Goal: Transaction & Acquisition: Download file/media

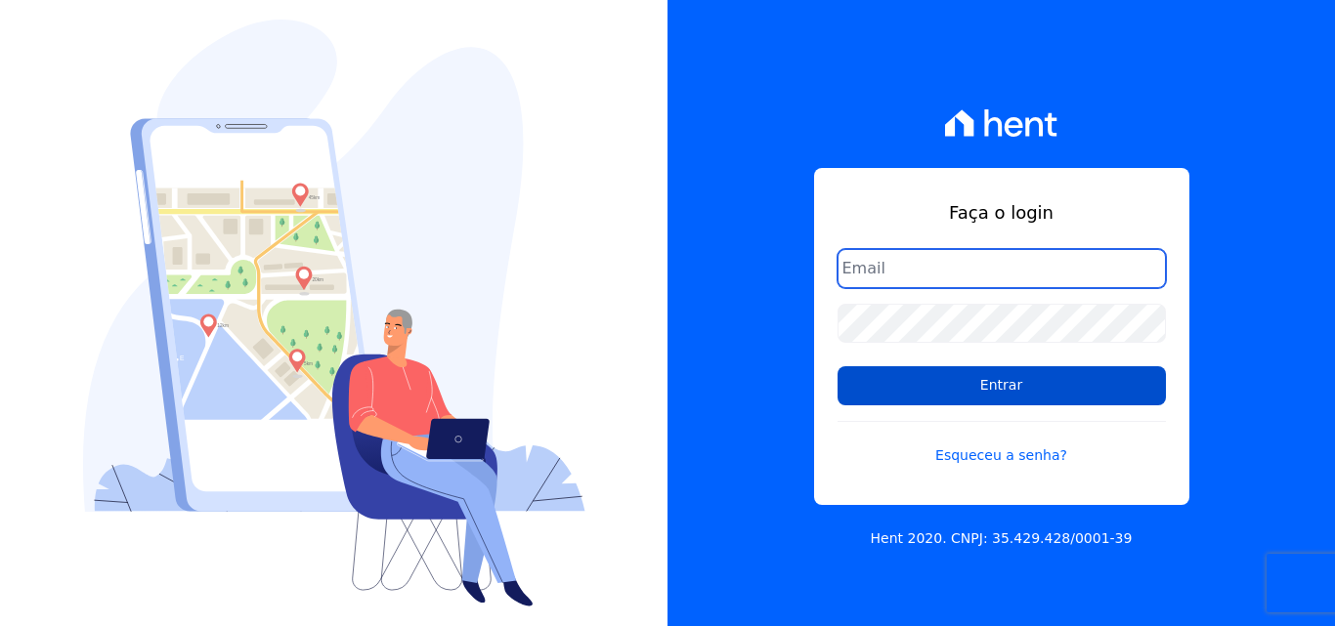
type input "[EMAIL_ADDRESS][DOMAIN_NAME]"
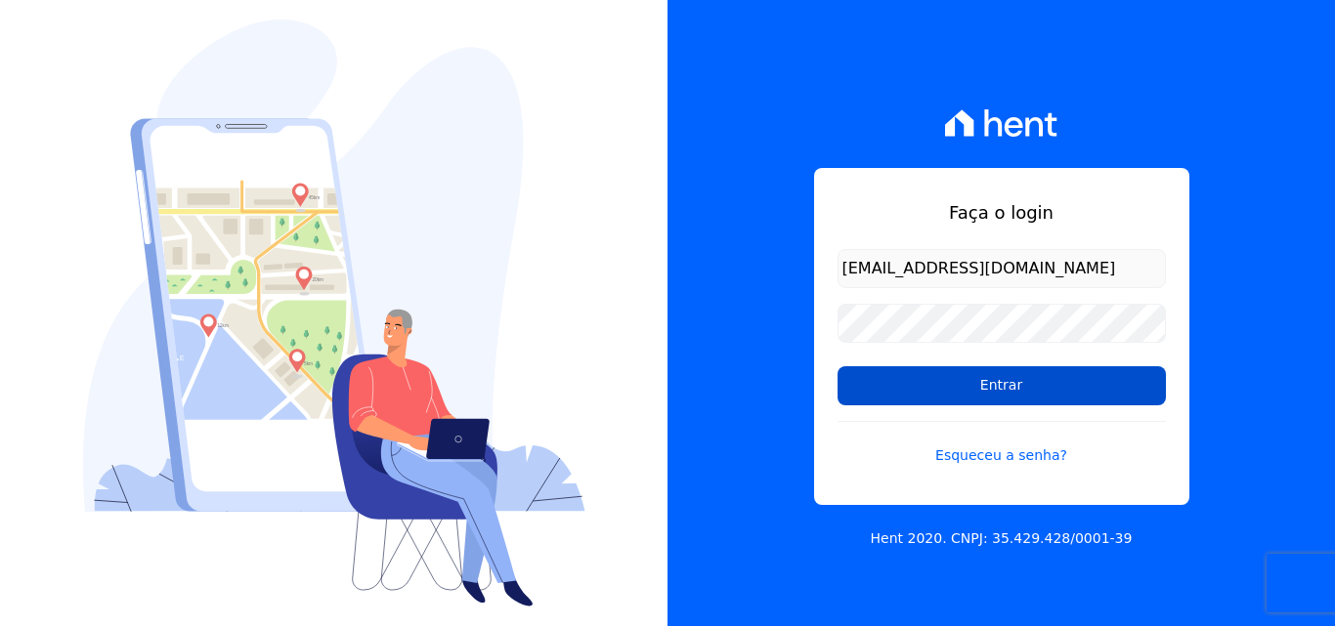
click at [946, 383] on input "Entrar" at bounding box center [1001, 385] width 328 height 39
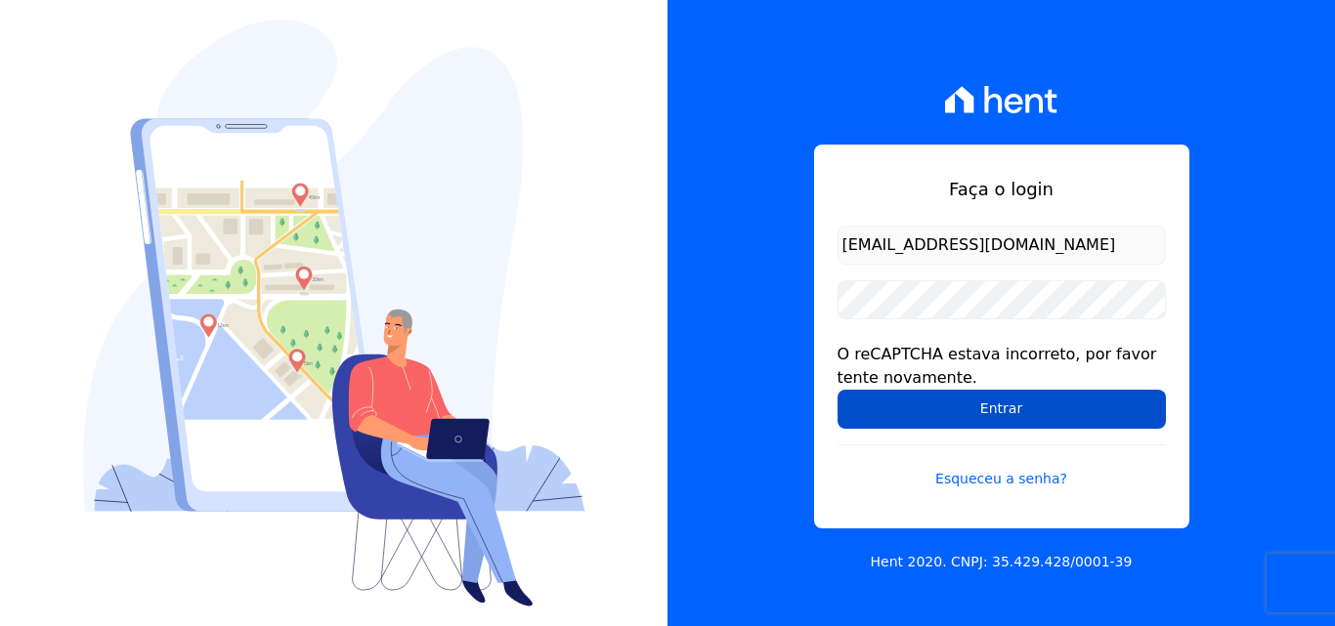
click at [966, 412] on input "Entrar" at bounding box center [1001, 409] width 328 height 39
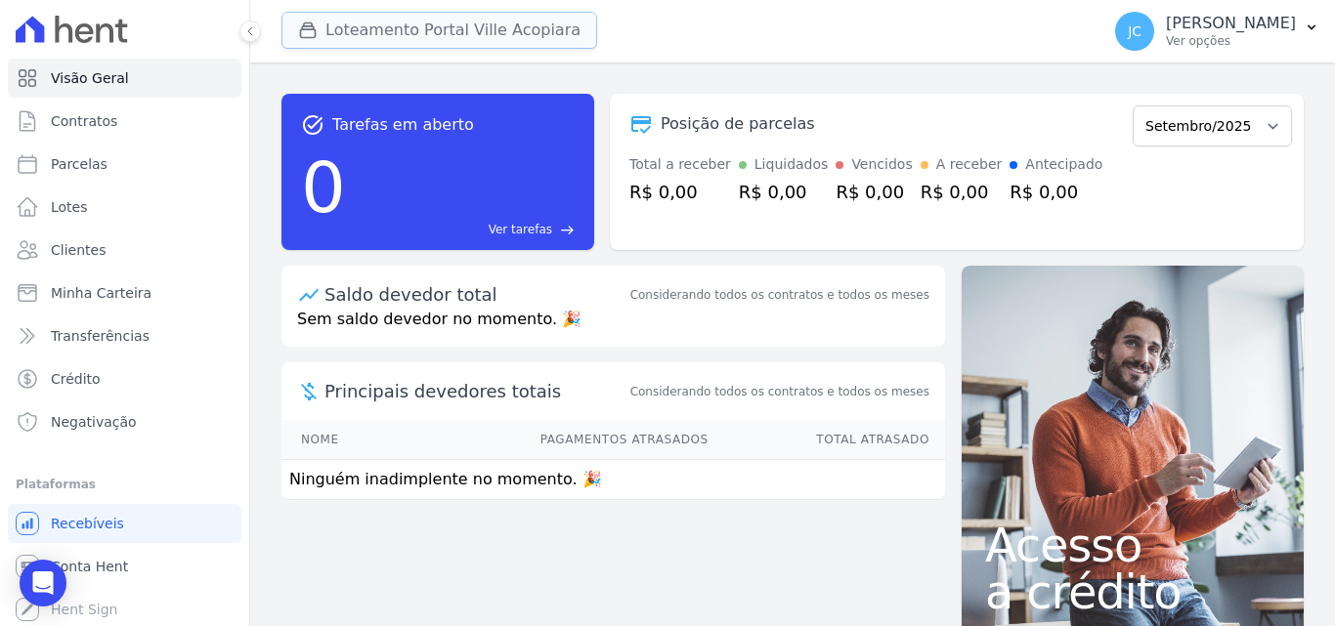
click at [453, 23] on button "Loteamento Portal Ville Acopiara" at bounding box center [439, 30] width 316 height 37
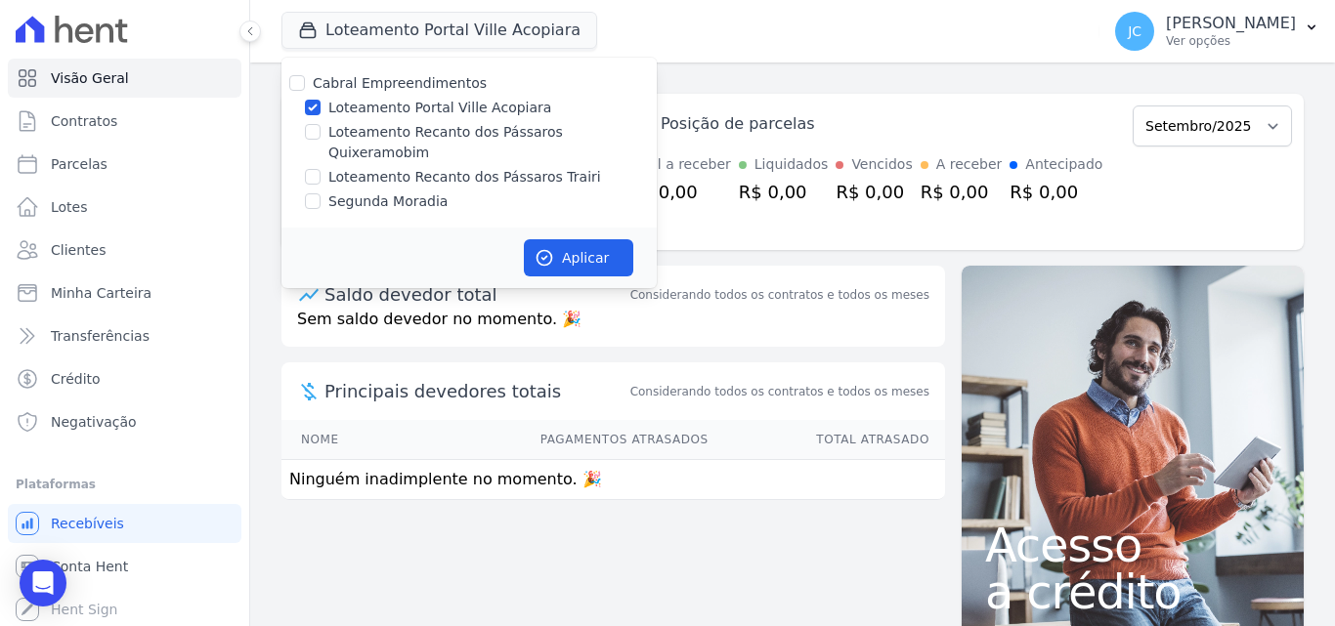
click at [337, 115] on label "Loteamento Portal Ville Acopiara" at bounding box center [439, 108] width 223 height 21
click at [320, 115] on input "Loteamento Portal Ville Acopiara" at bounding box center [313, 108] width 16 height 16
checkbox input "false"
click at [335, 126] on label "Loteamento Recanto dos Pássaros Quixeramobim" at bounding box center [492, 142] width 328 height 41
click at [320, 126] on input "Loteamento Recanto dos Pássaros Quixeramobim" at bounding box center [313, 132] width 16 height 16
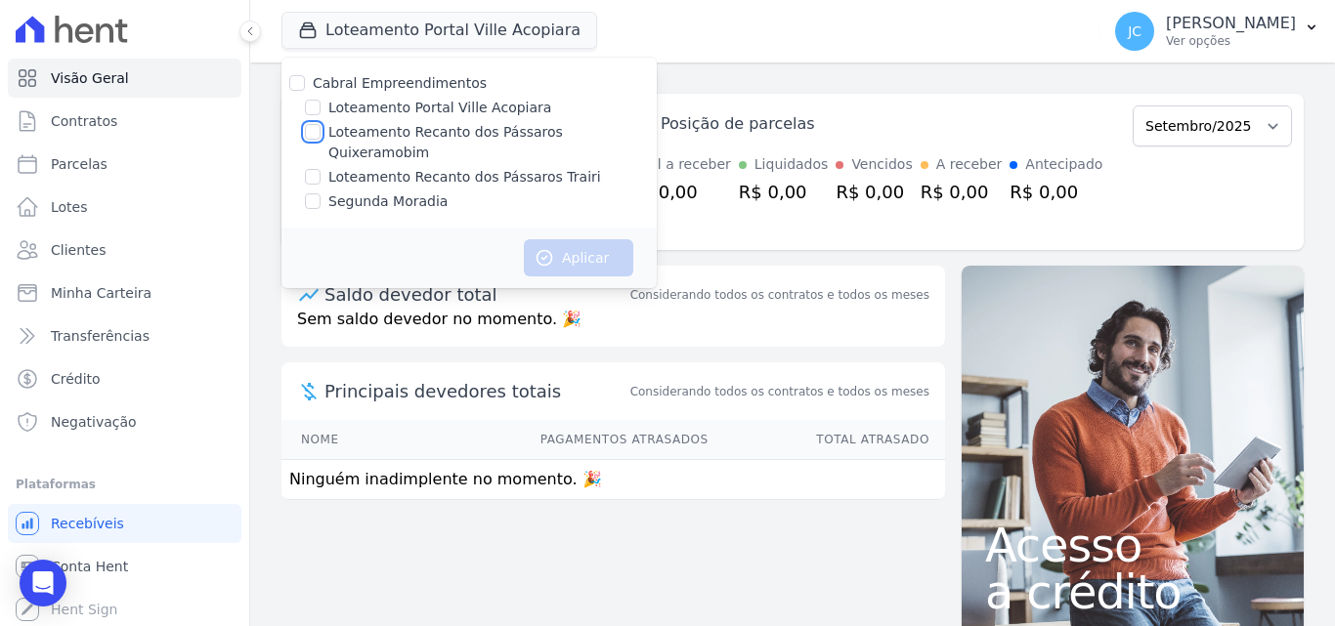
checkbox input "true"
click at [556, 239] on button "Aplicar" at bounding box center [578, 257] width 109 height 37
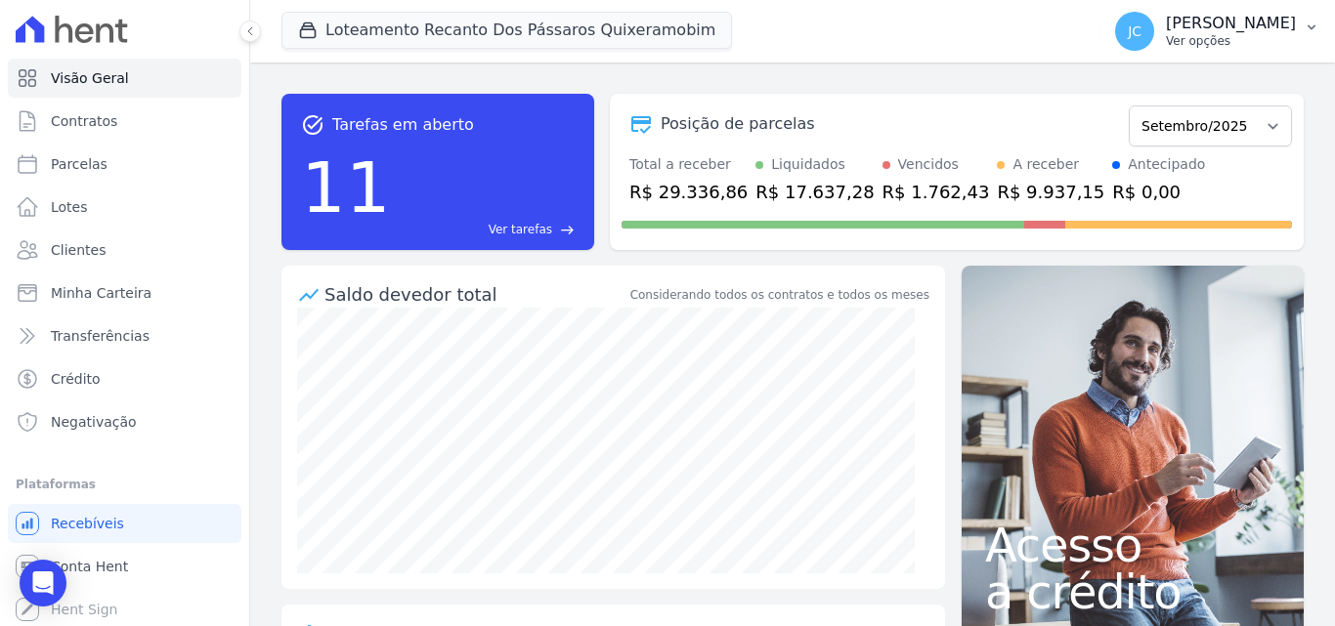
click at [1241, 15] on div "JC JANAÍNA CABRAL Ver opções" at bounding box center [1205, 31] width 181 height 39
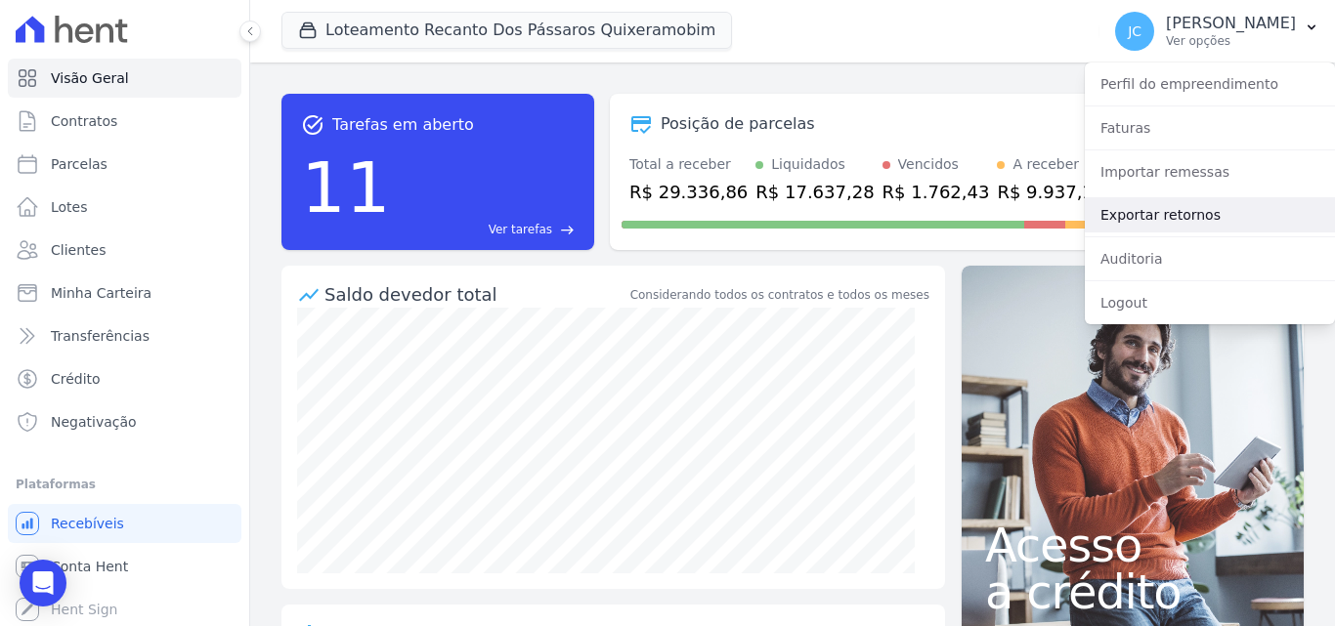
click at [1241, 198] on link "Exportar retornos" at bounding box center [1209, 214] width 250 height 35
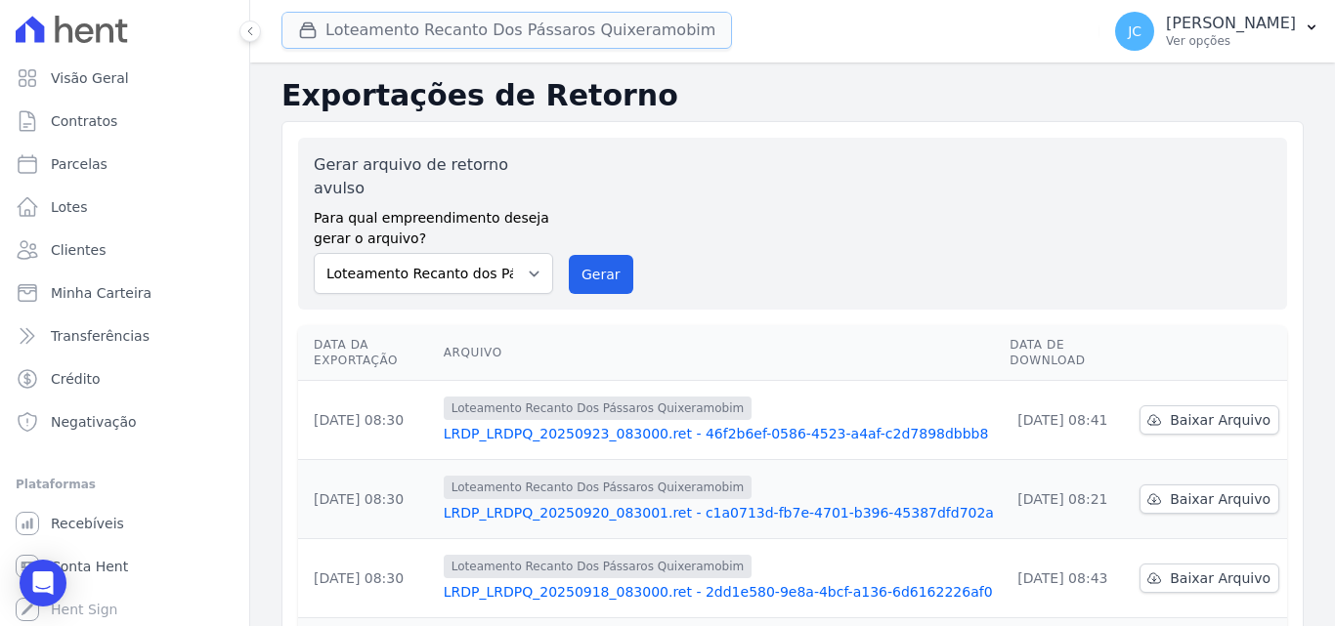
click at [543, 27] on button "Loteamento Recanto Dos Pássaros Quixeramobim" at bounding box center [506, 30] width 450 height 37
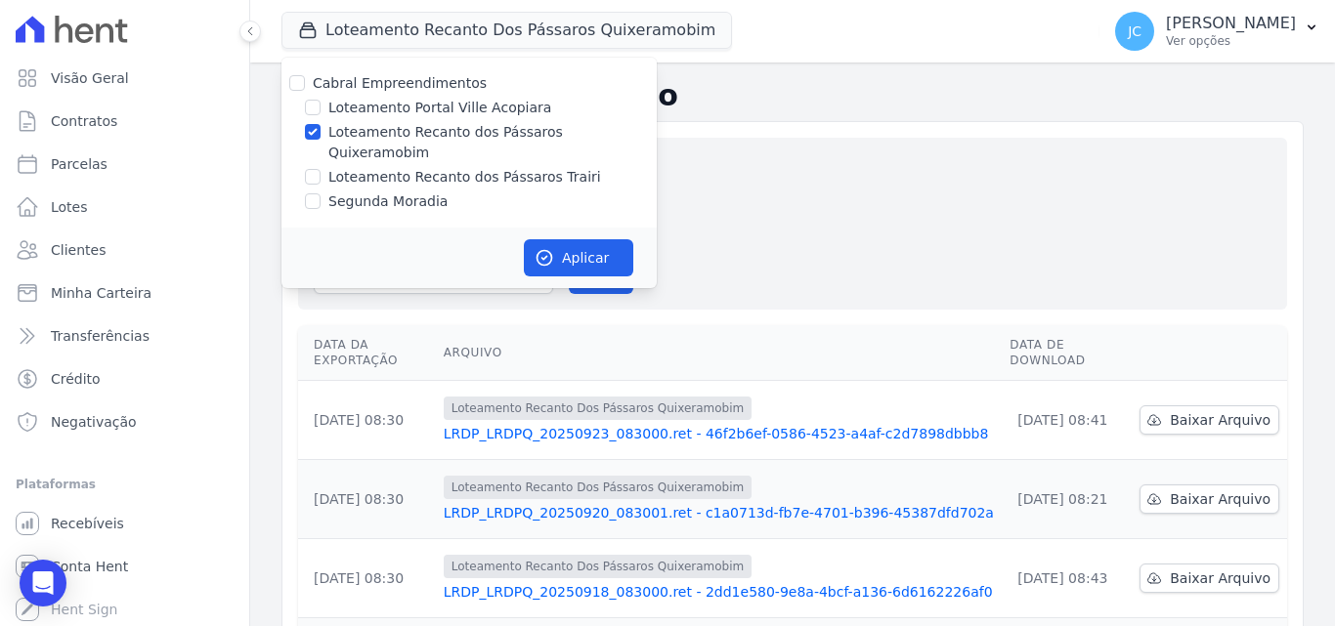
click at [403, 130] on label "Loteamento Recanto dos Pássaros Quixeramobim" at bounding box center [492, 142] width 328 height 41
click at [320, 130] on input "Loteamento Recanto dos Pássaros Quixeramobim" at bounding box center [313, 132] width 16 height 16
checkbox input "false"
click at [397, 167] on label "Loteamento Recanto dos Pássaros Trairi" at bounding box center [464, 177] width 273 height 21
click at [320, 169] on input "Loteamento Recanto dos Pássaros Trairi" at bounding box center [313, 177] width 16 height 16
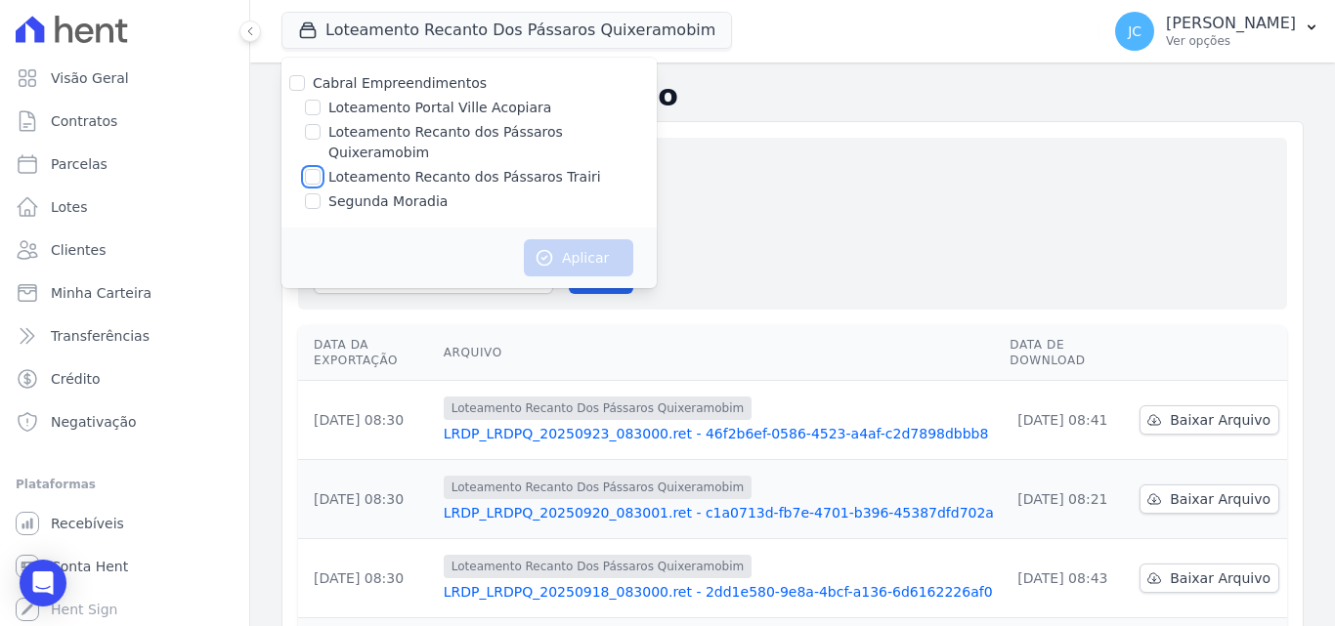
checkbox input "true"
click at [571, 239] on button "Aplicar" at bounding box center [578, 257] width 109 height 37
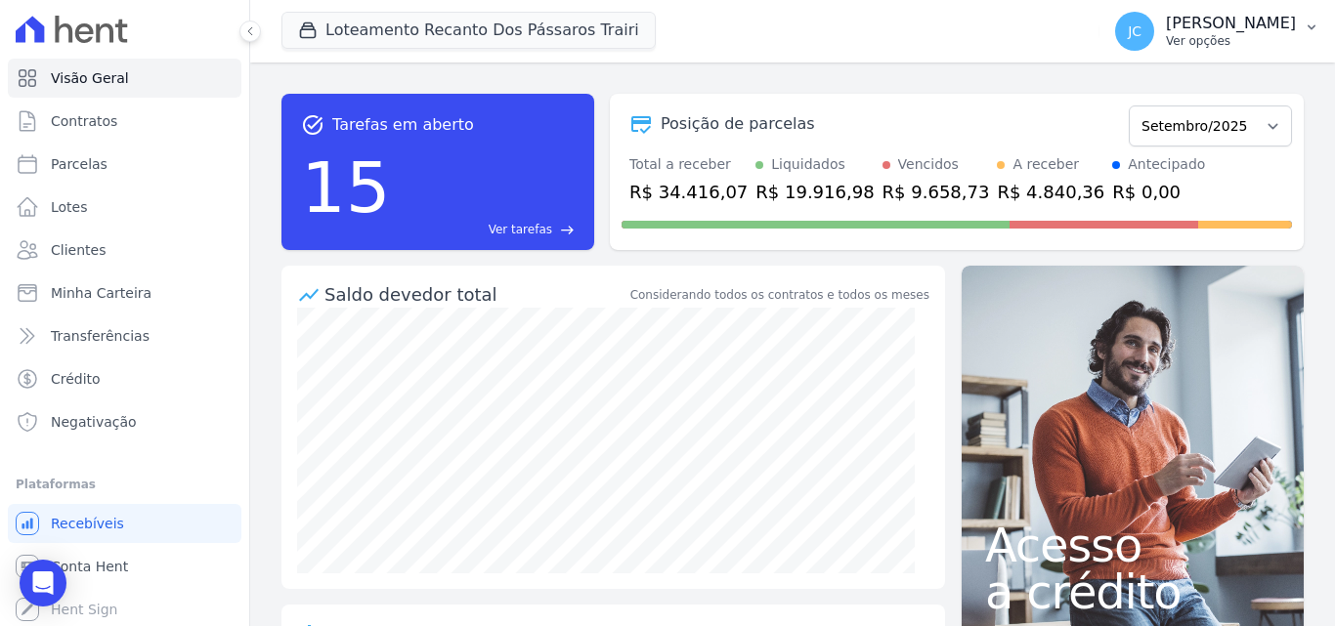
click at [1270, 24] on p "[PERSON_NAME]" at bounding box center [1231, 24] width 130 height 20
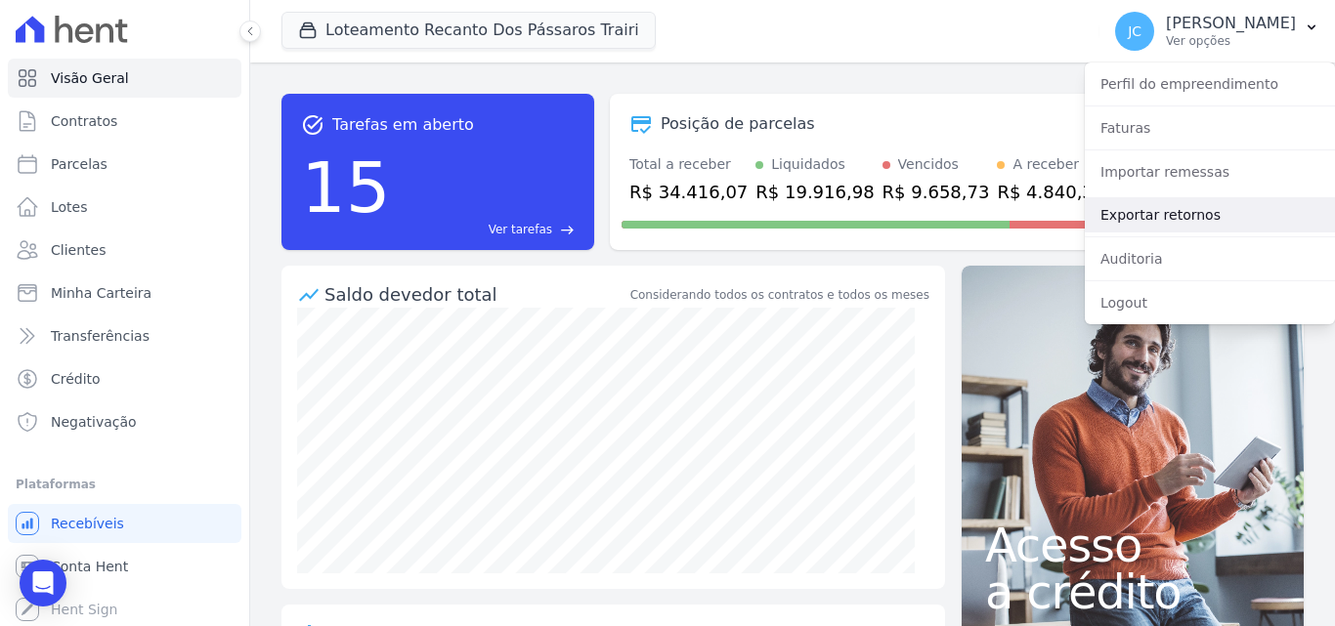
click at [1269, 213] on link "Exportar retornos" at bounding box center [1209, 214] width 250 height 35
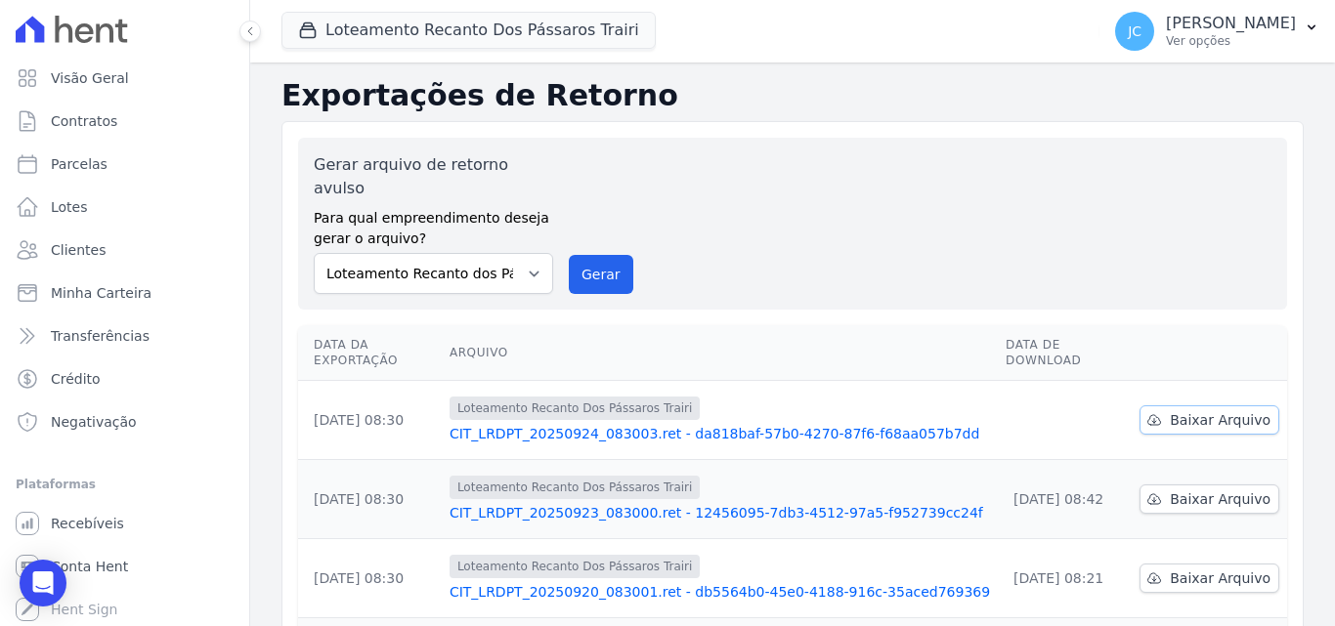
click at [1205, 410] on span "Baixar Arquivo" at bounding box center [1219, 420] width 101 height 20
click at [446, 35] on button "Loteamento Recanto Dos Pássaros Trairi" at bounding box center [468, 30] width 374 height 37
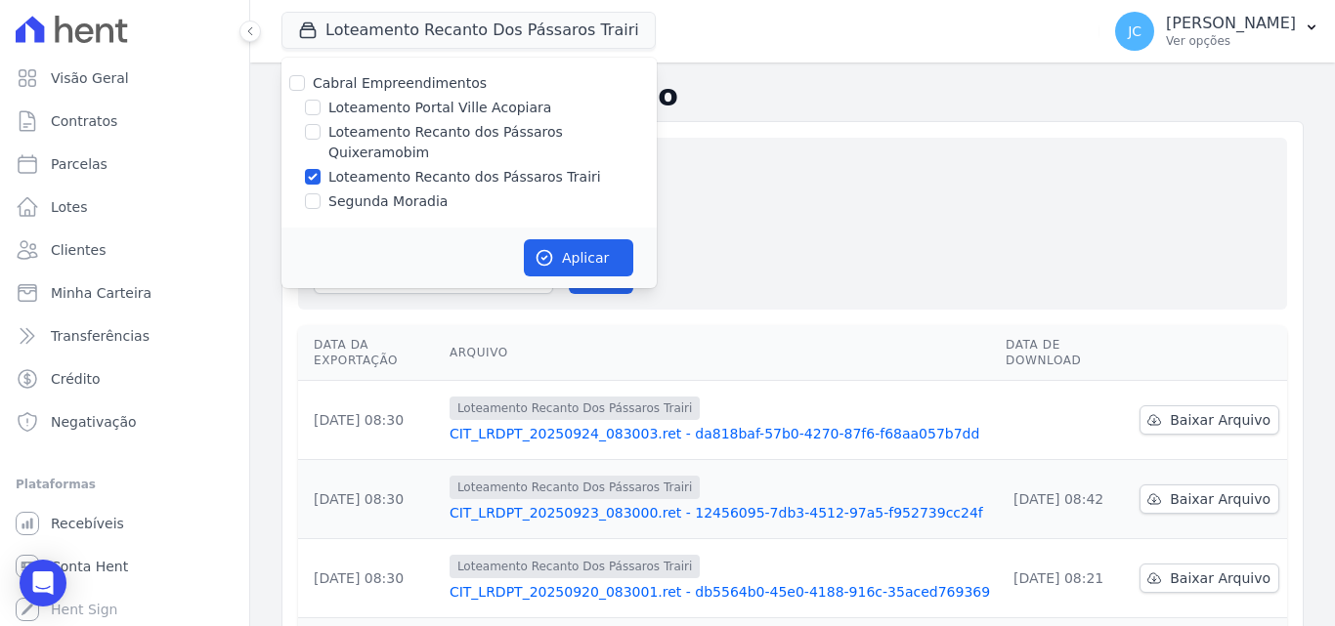
click at [347, 167] on label "Loteamento Recanto dos Pássaros Trairi" at bounding box center [464, 177] width 273 height 21
click at [320, 169] on input "Loteamento Recanto dos Pássaros Trairi" at bounding box center [313, 177] width 16 height 16
checkbox input "false"
click at [361, 131] on label "Loteamento Recanto dos Pássaros Quixeramobim" at bounding box center [492, 142] width 328 height 41
click at [320, 131] on input "Loteamento Recanto dos Pássaros Quixeramobim" at bounding box center [313, 132] width 16 height 16
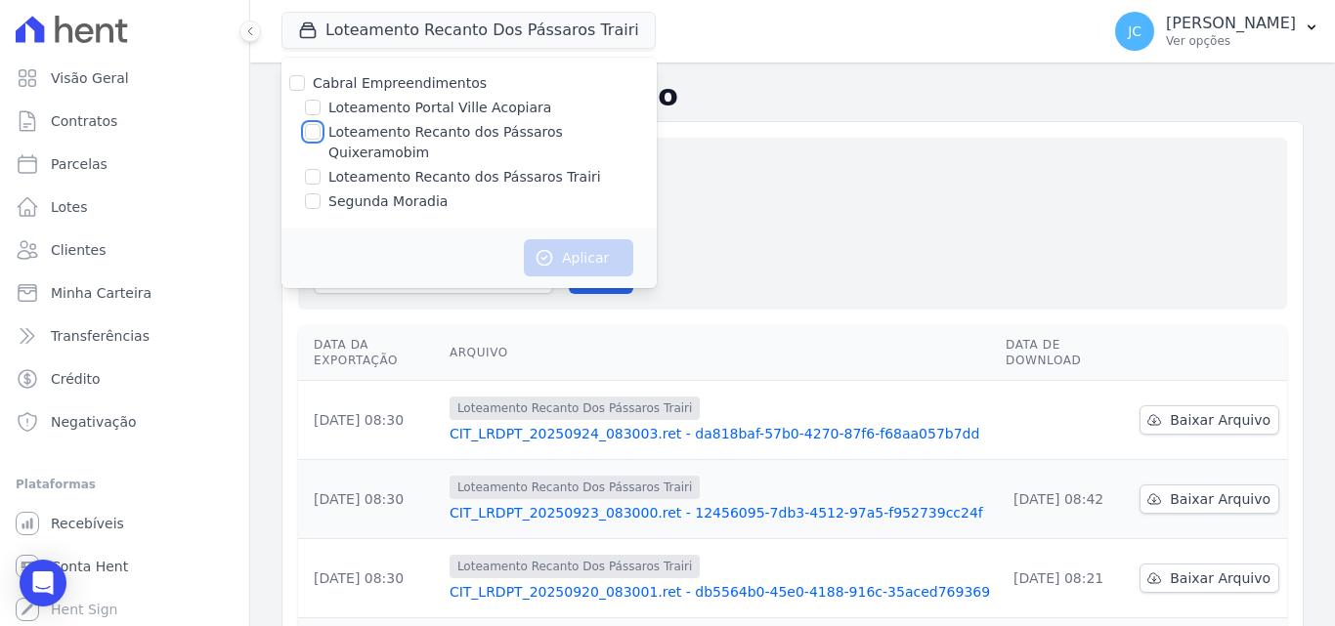
checkbox input "true"
click at [550, 248] on icon "button" at bounding box center [544, 258] width 20 height 20
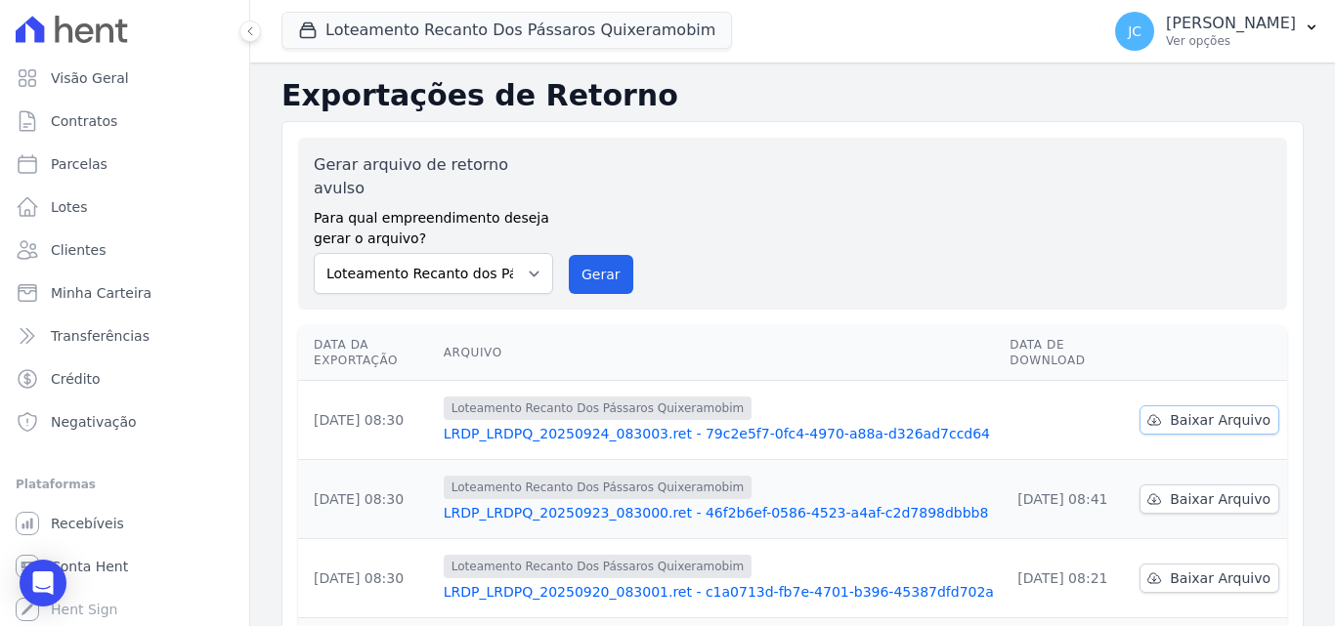
click at [1193, 405] on link "Baixar Arquivo" at bounding box center [1209, 419] width 140 height 29
click at [445, 47] on button "Loteamento Recanto Dos Pássaros Quixeramobim" at bounding box center [506, 30] width 450 height 37
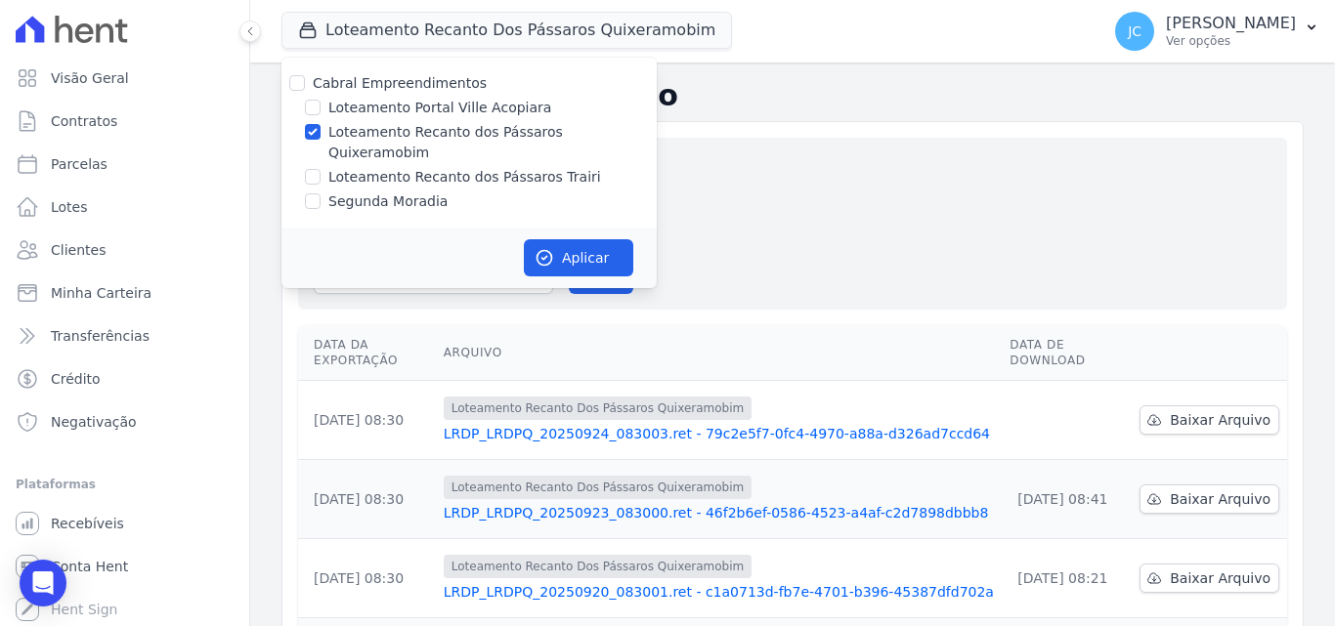
click at [415, 136] on label "Loteamento Recanto dos Pássaros Quixeramobim" at bounding box center [492, 142] width 328 height 41
click at [320, 136] on input "Loteamento Recanto dos Pássaros Quixeramobim" at bounding box center [313, 132] width 16 height 16
checkbox input "false"
click at [401, 191] on label "Segunda Moradia" at bounding box center [387, 201] width 119 height 21
click at [320, 193] on input "Segunda Moradia" at bounding box center [313, 201] width 16 height 16
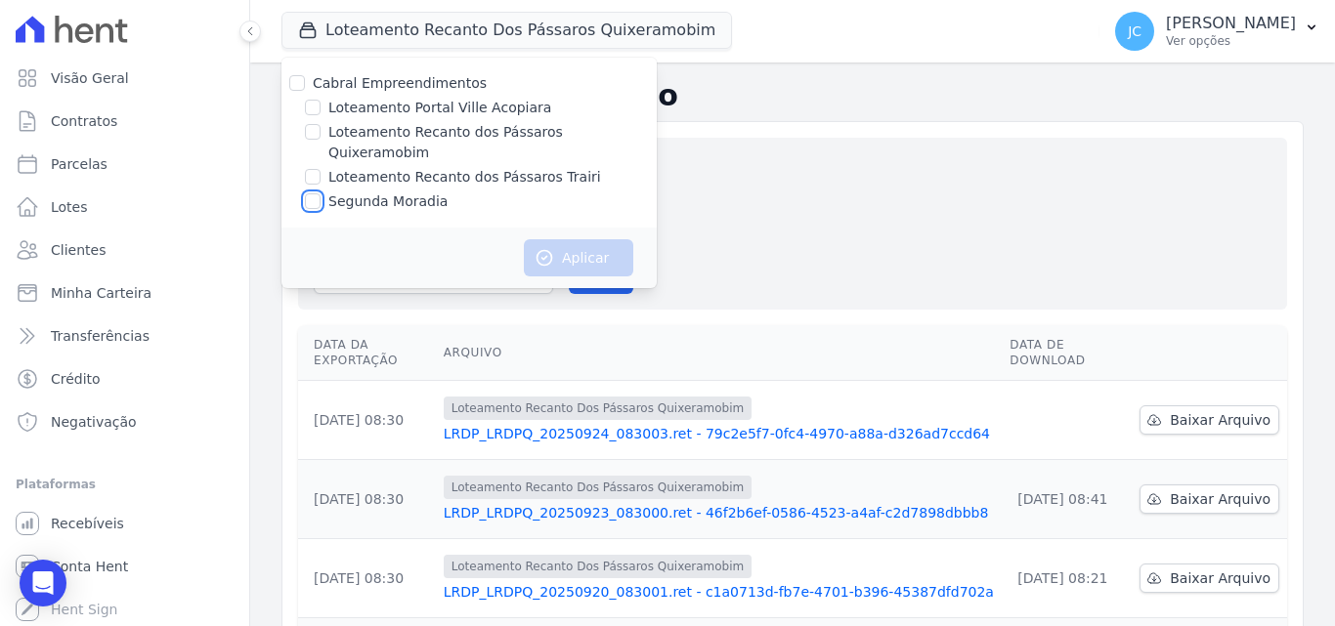
checkbox input "true"
click at [568, 239] on button "Aplicar" at bounding box center [578, 257] width 109 height 37
